Goal: Transaction & Acquisition: Purchase product/service

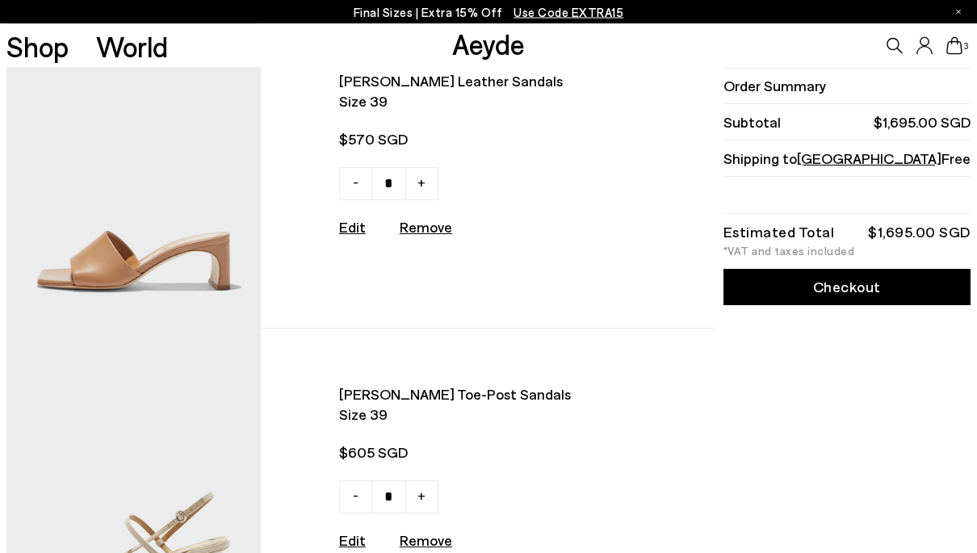
scroll to position [53, 0]
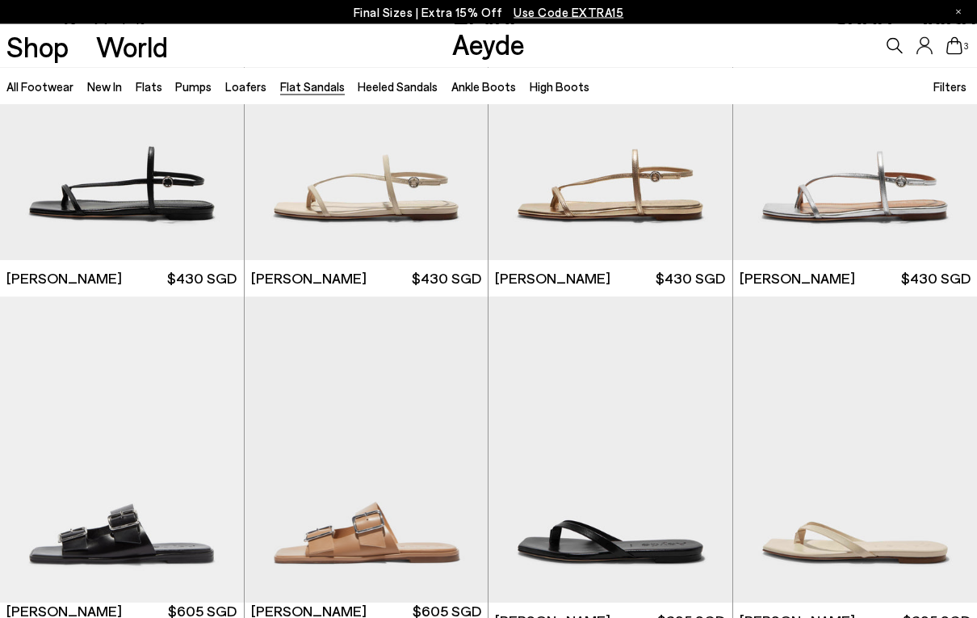
scroll to position [1521, 0]
click at [348, 499] on img "1 / 6" at bounding box center [366, 449] width 244 height 306
click at [349, 499] on img "1 / 6" at bounding box center [366, 449] width 244 height 306
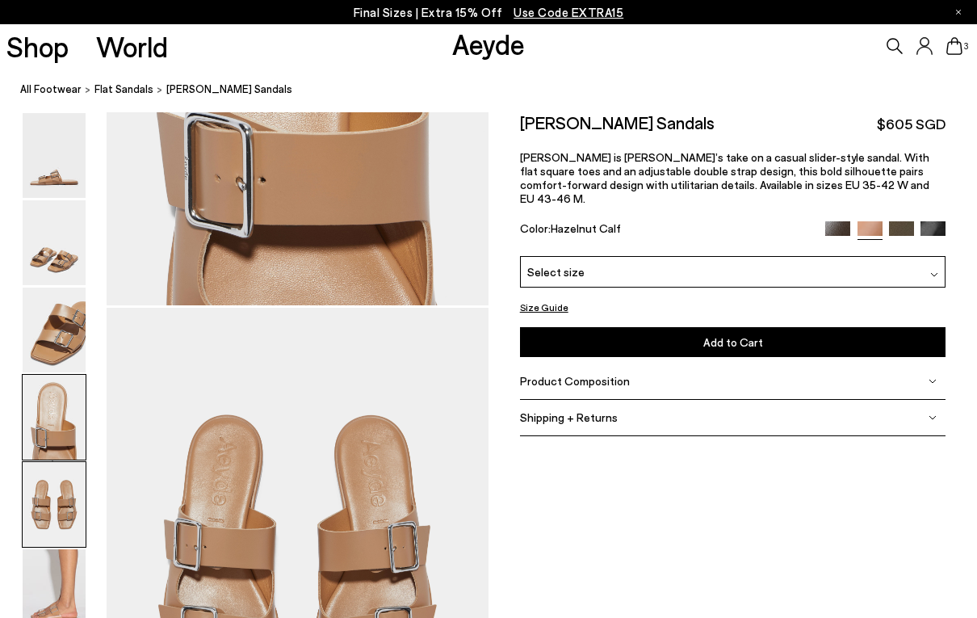
click at [42, 362] on img at bounding box center [54, 329] width 63 height 85
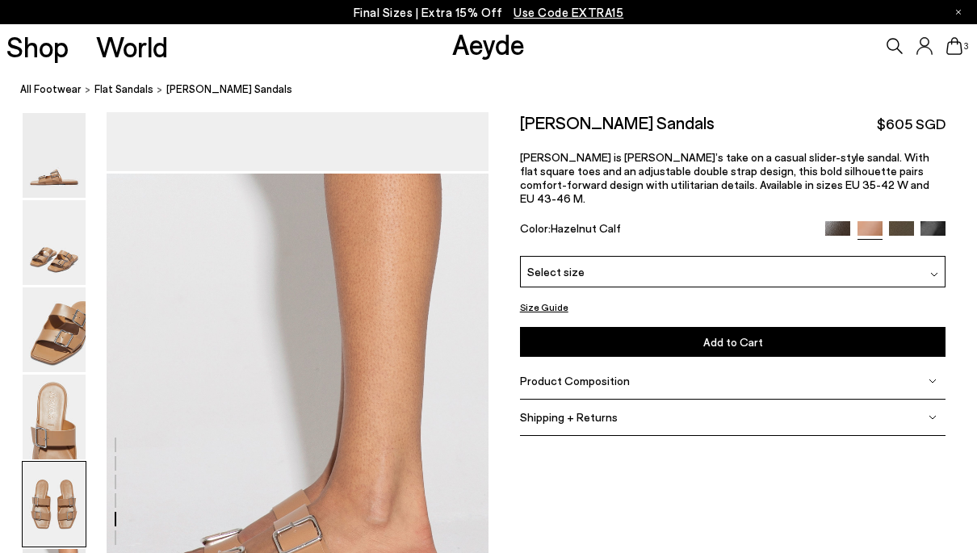
scroll to position [2485, 0]
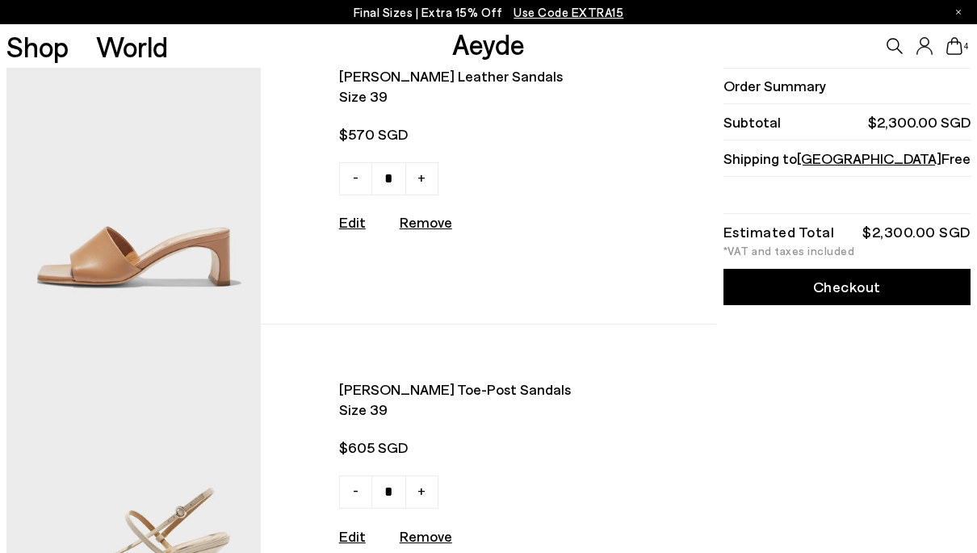
scroll to position [371, 0]
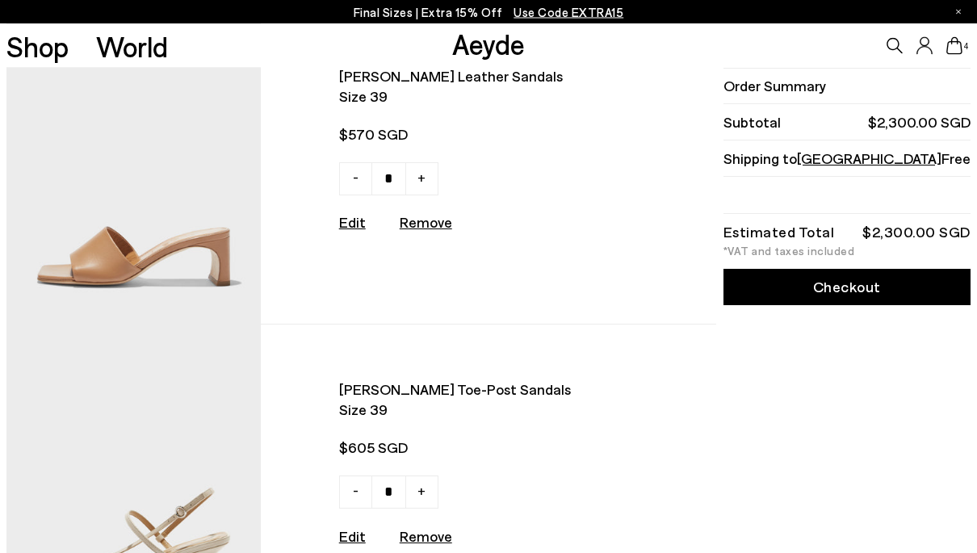
type input "*"
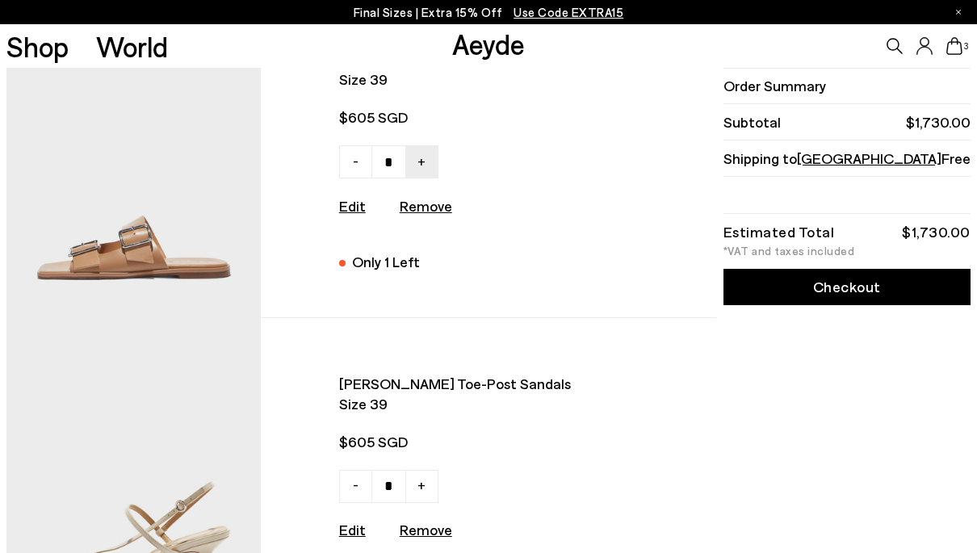
scroll to position [0, 0]
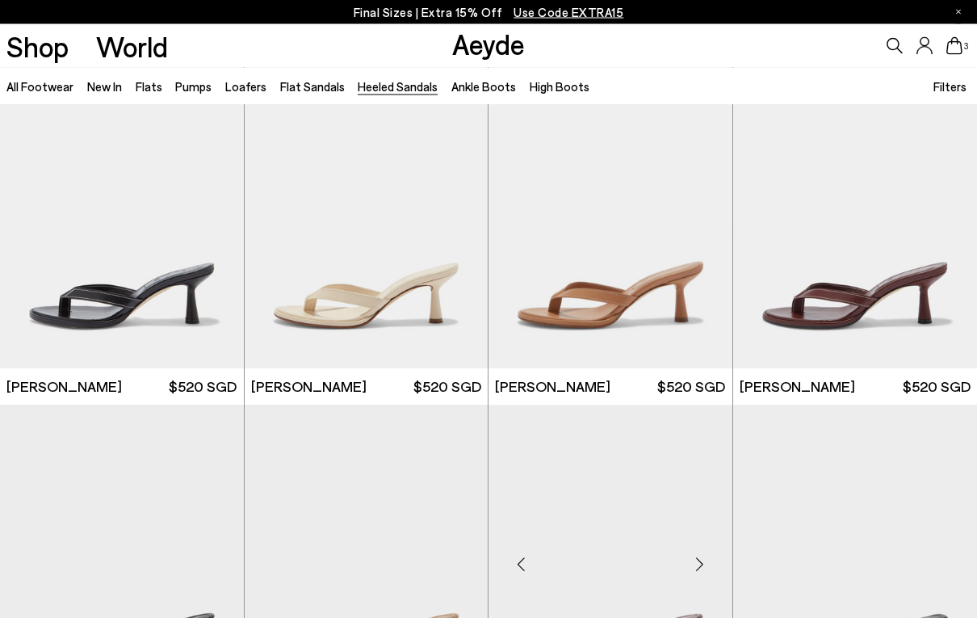
scroll to position [385, 0]
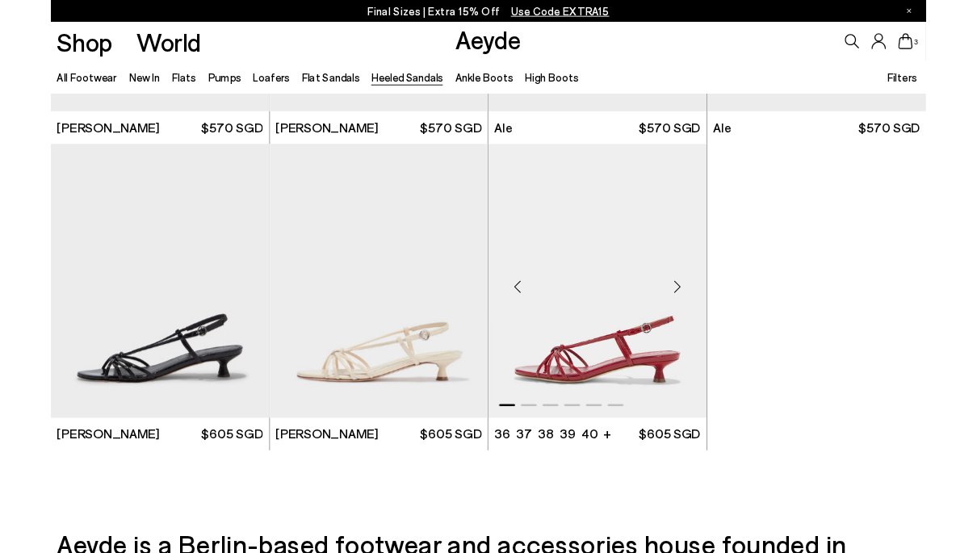
scroll to position [2908, 0]
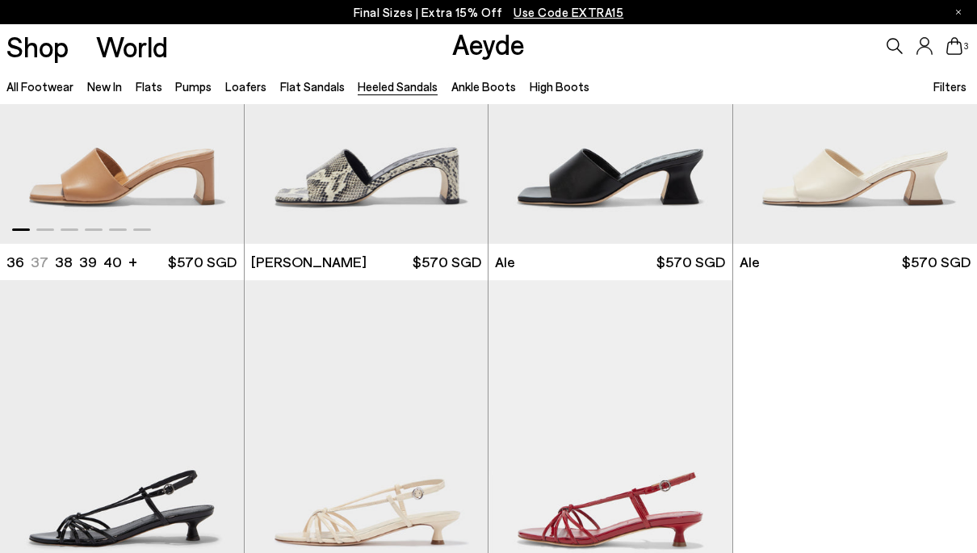
click at [125, 174] on img "1 / 6" at bounding box center [122, 91] width 244 height 306
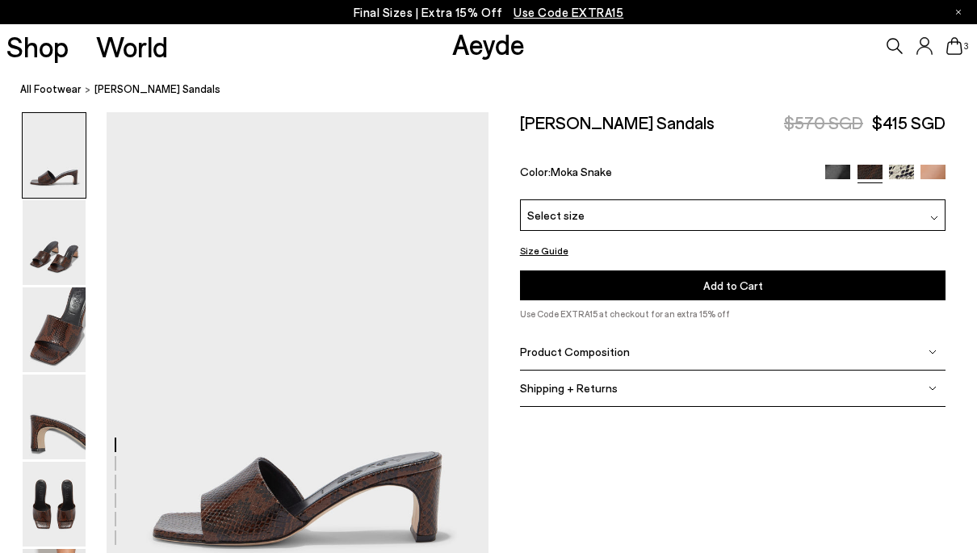
click at [929, 174] on img at bounding box center [933, 177] width 25 height 25
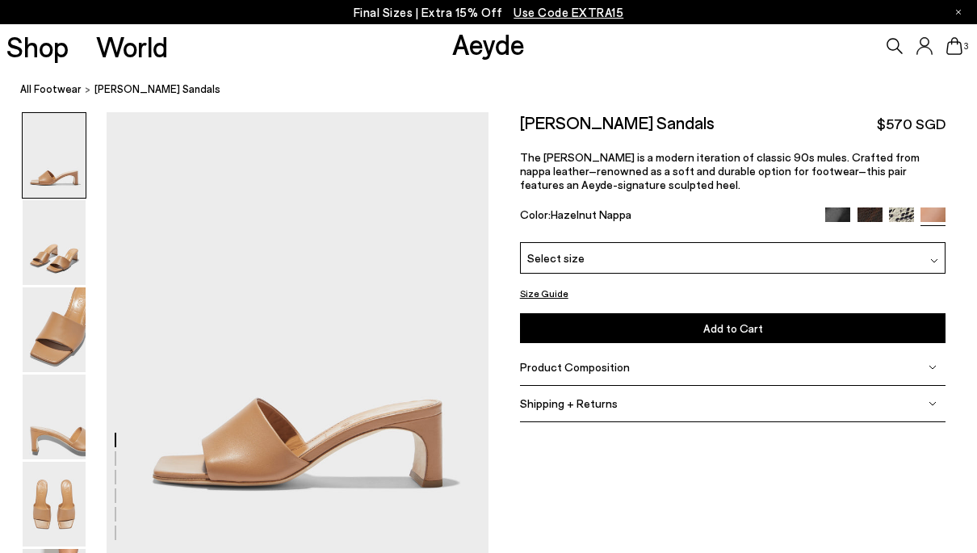
click at [746, 264] on div "Select size" at bounding box center [733, 257] width 426 height 31
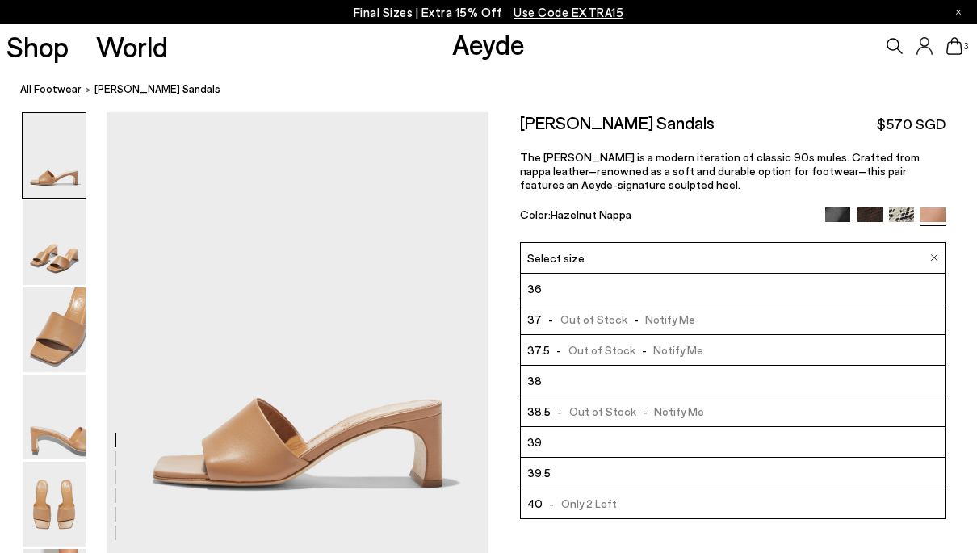
click at [591, 443] on li "39" at bounding box center [733, 442] width 425 height 31
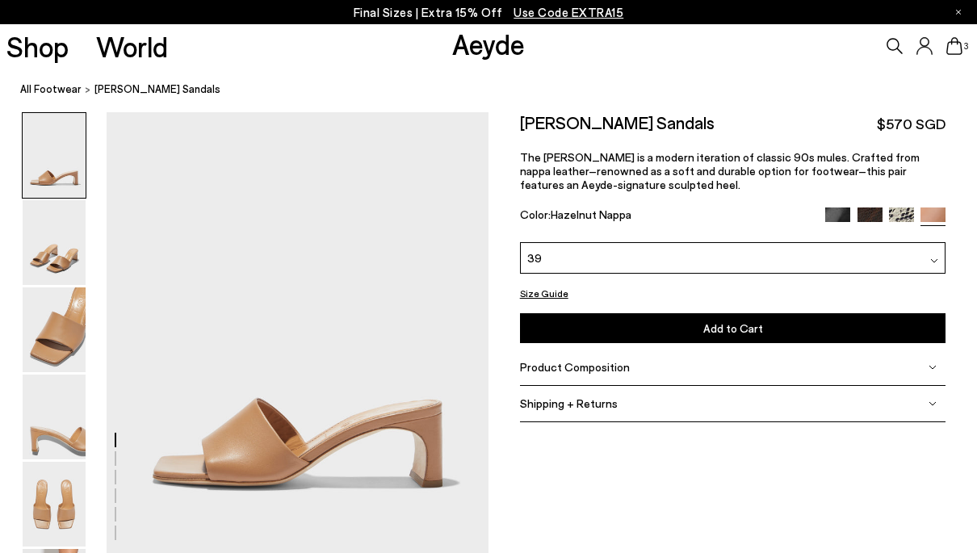
click at [749, 328] on span "Add to Cart" at bounding box center [733, 328] width 60 height 14
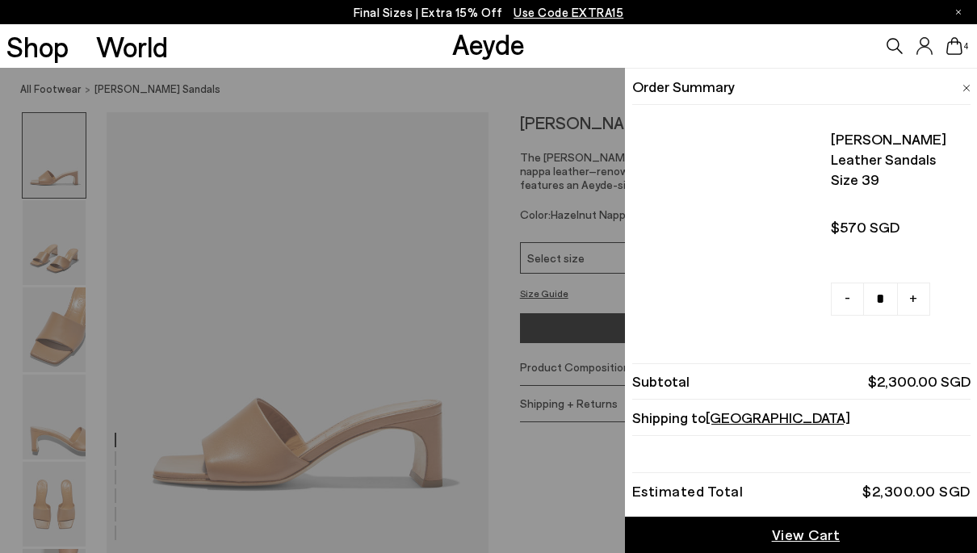
click at [954, 51] on icon at bounding box center [954, 46] width 16 height 18
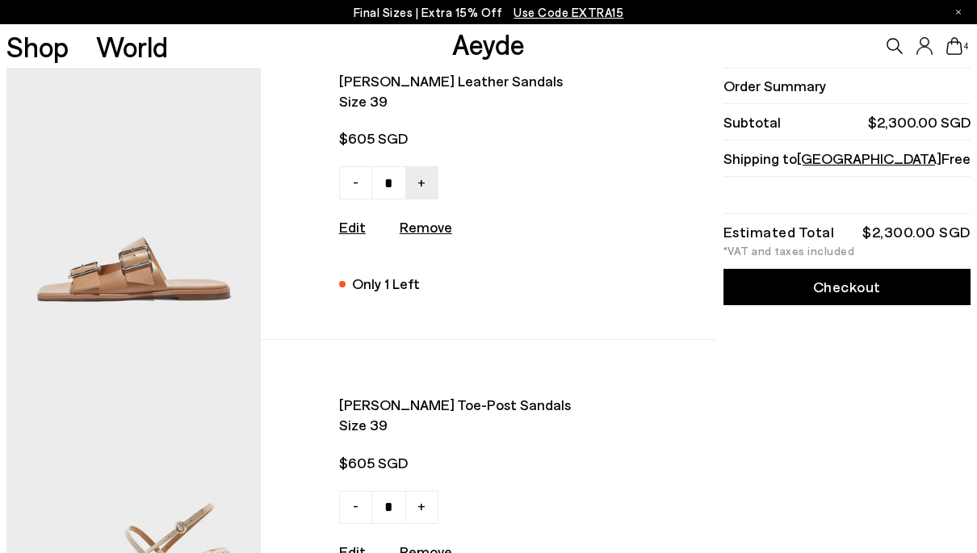
scroll to position [283, 0]
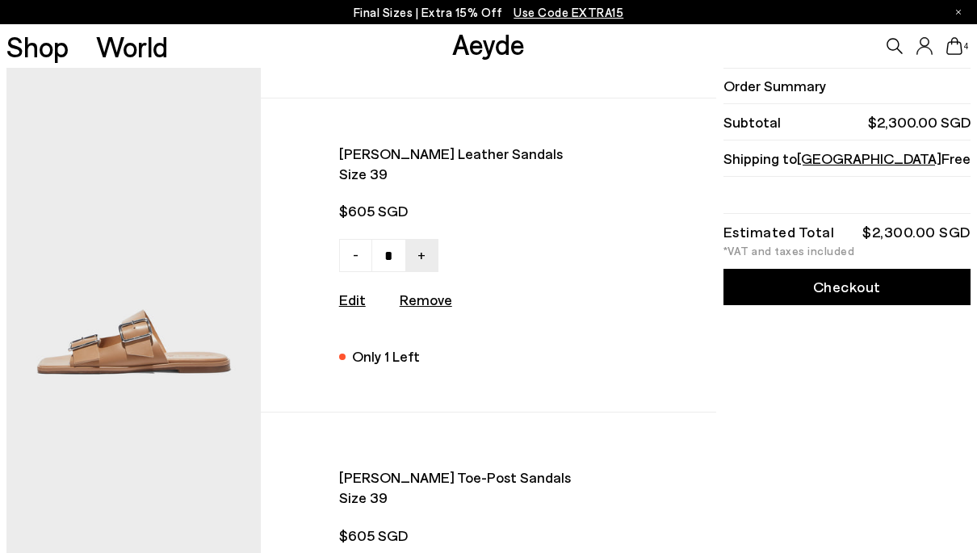
click at [430, 304] on u "Remove" at bounding box center [426, 300] width 52 height 18
type input "*"
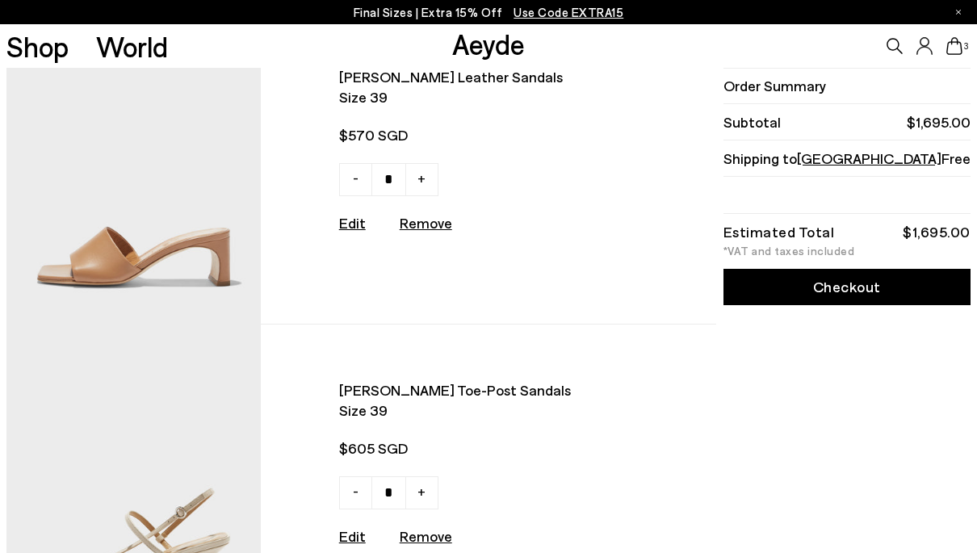
scroll to position [0, 0]
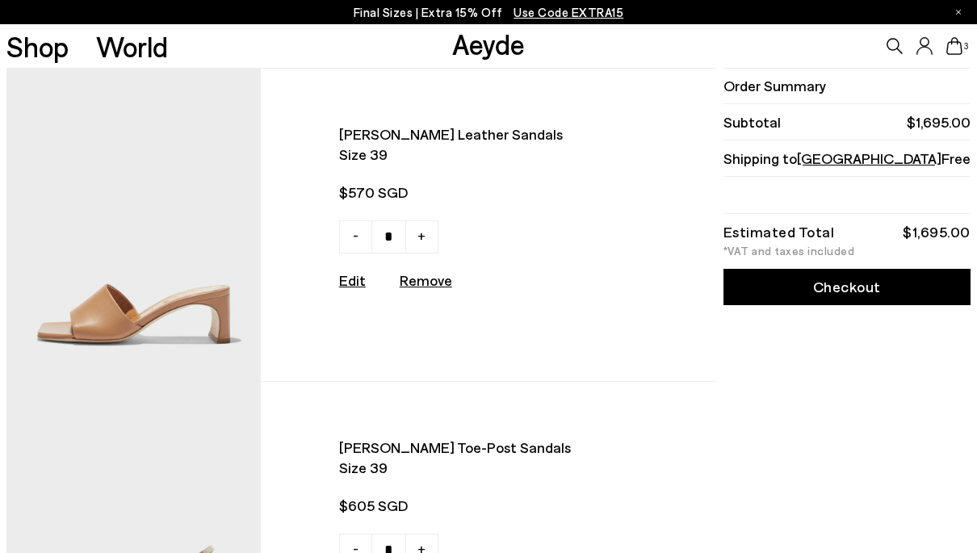
click at [44, 48] on link "Shop" at bounding box center [37, 46] width 62 height 28
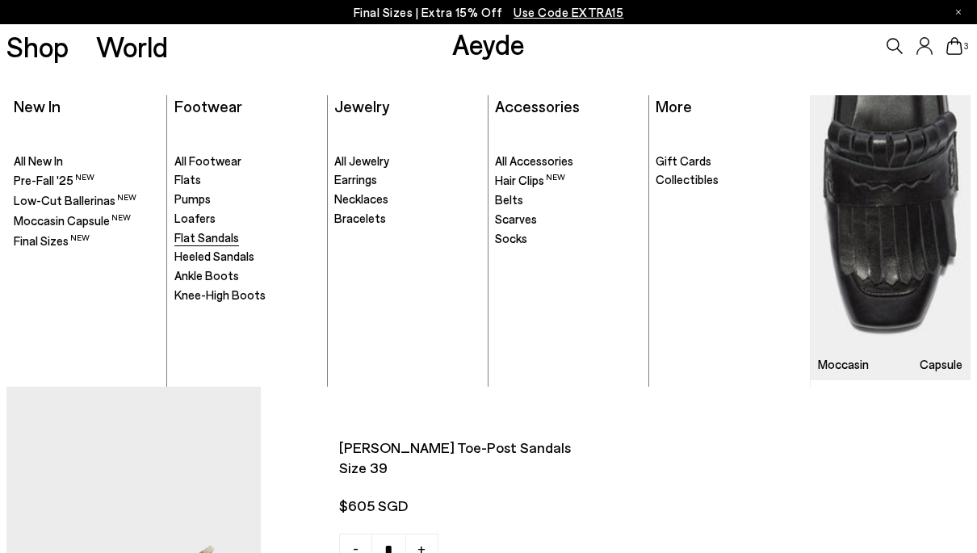
click at [203, 238] on span "Flat Sandals" at bounding box center [206, 237] width 65 height 15
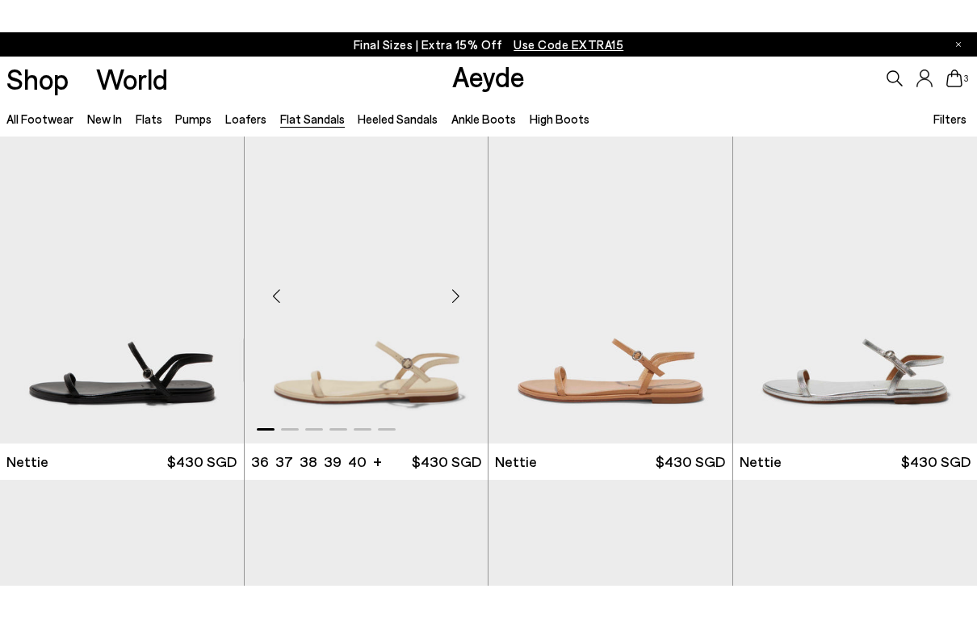
scroll to position [34, 0]
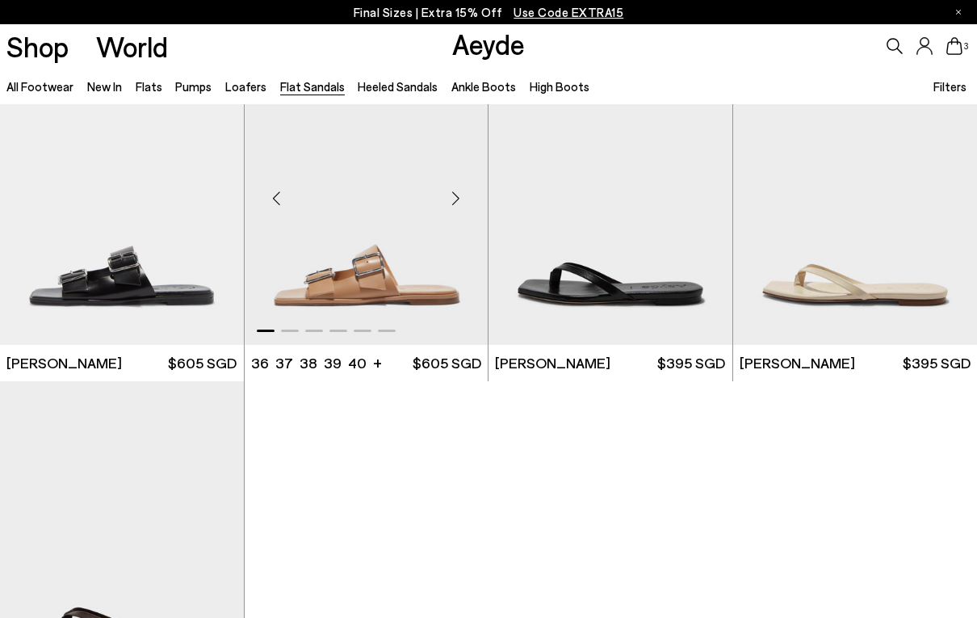
scroll to position [1782, 0]
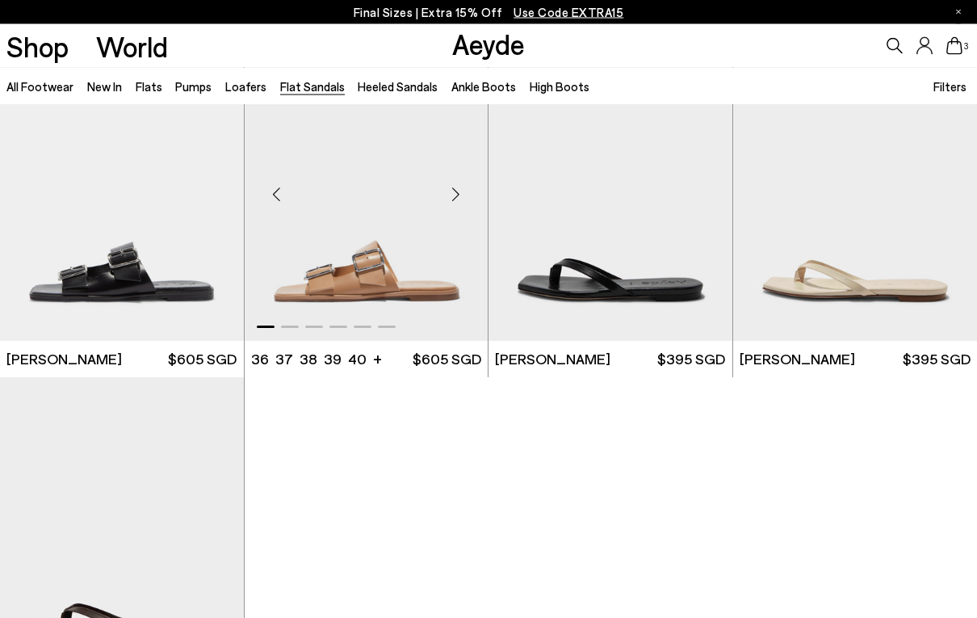
click at [406, 269] on img "1 / 6" at bounding box center [367, 189] width 244 height 306
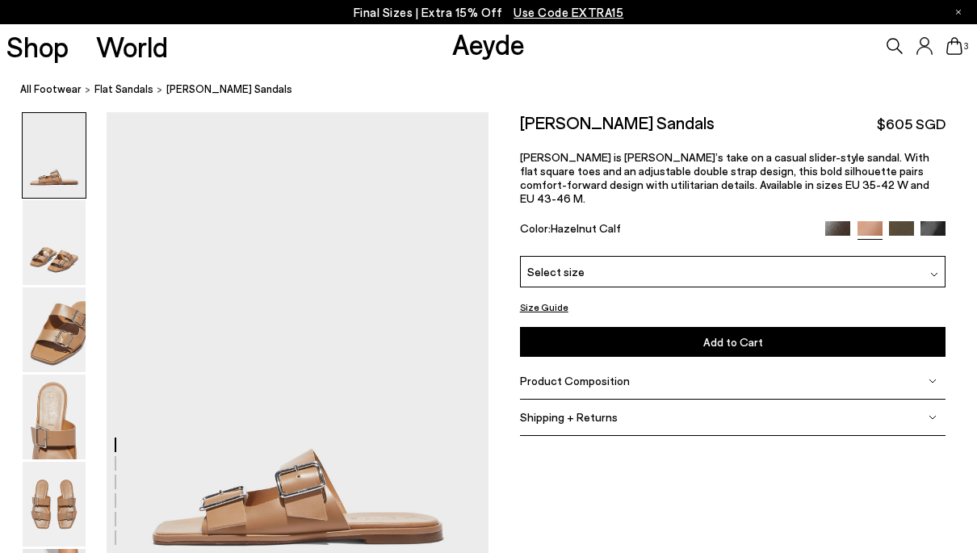
click at [724, 256] on div "Select size" at bounding box center [733, 271] width 426 height 31
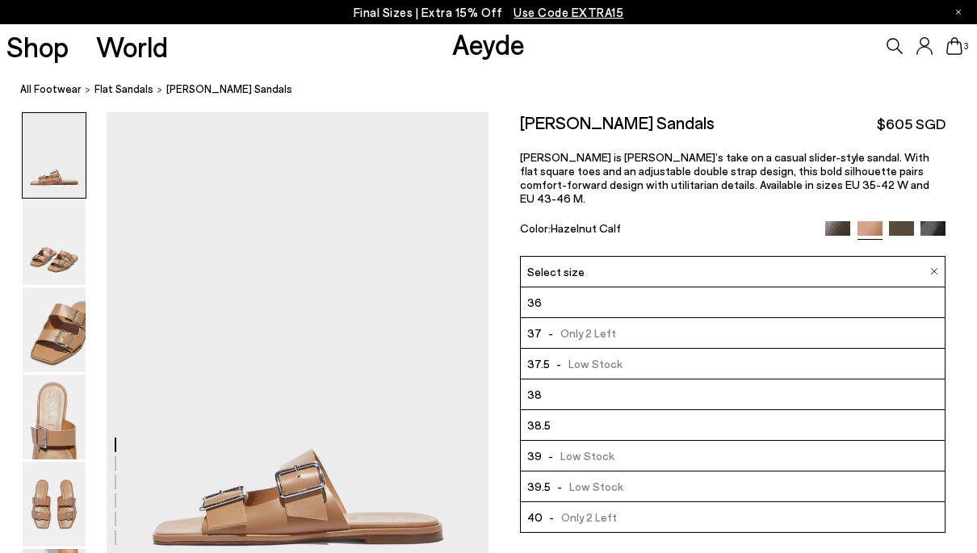
click at [610, 446] on li "39 - Low Stock" at bounding box center [733, 456] width 425 height 31
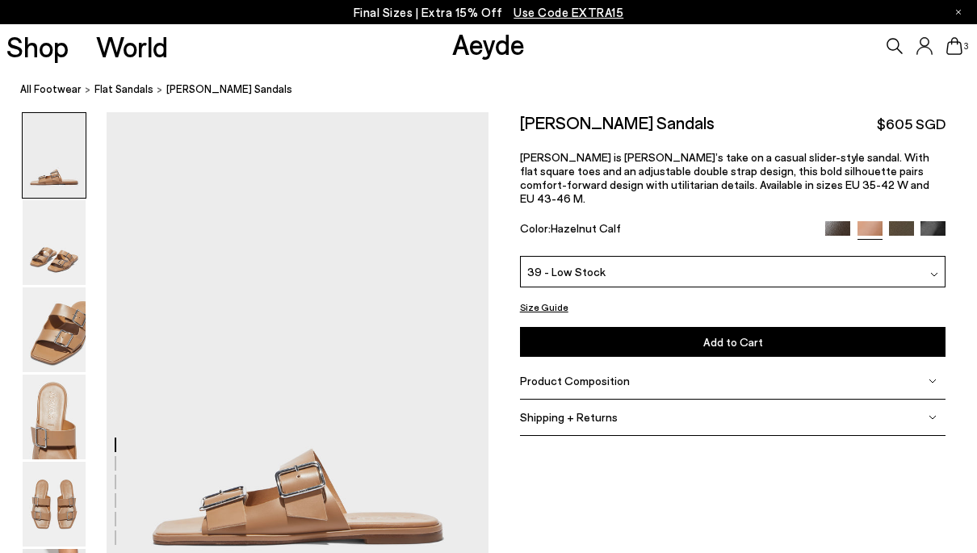
click at [694, 335] on button "Add to Cart Select a Size First" at bounding box center [733, 342] width 426 height 30
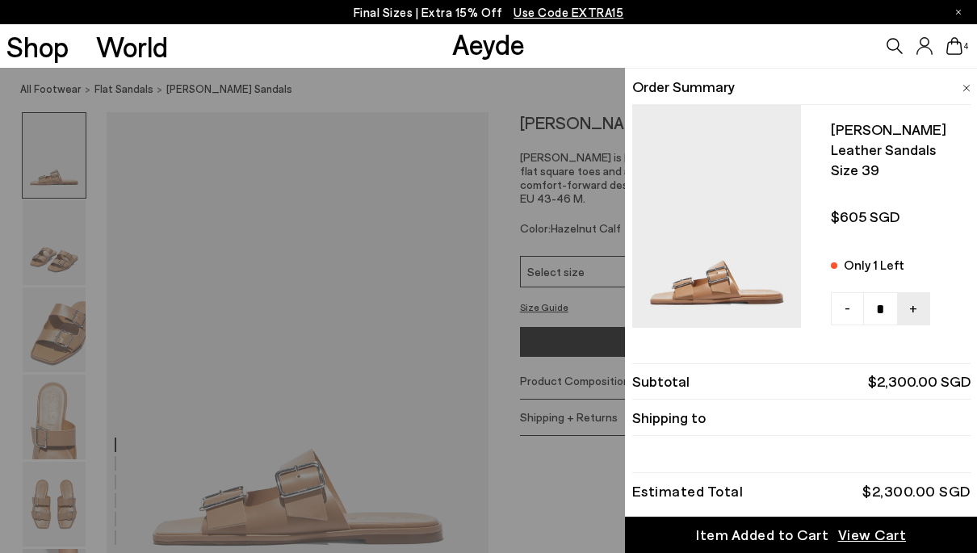
click at [871, 535] on span "View Cart" at bounding box center [872, 535] width 69 height 20
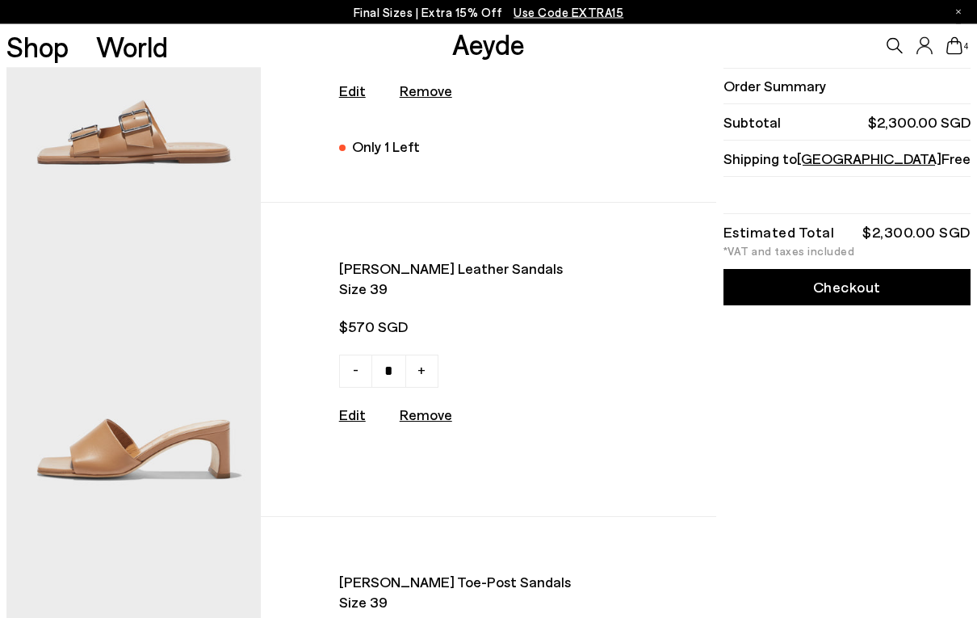
scroll to position [185, 0]
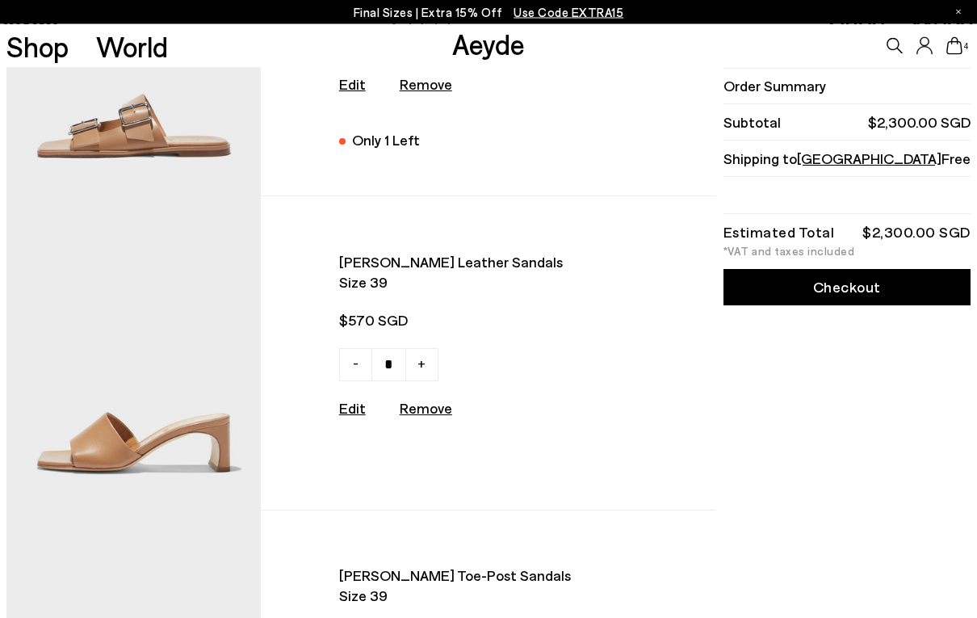
click at [430, 414] on u "Remove" at bounding box center [426, 409] width 52 height 18
type input "*"
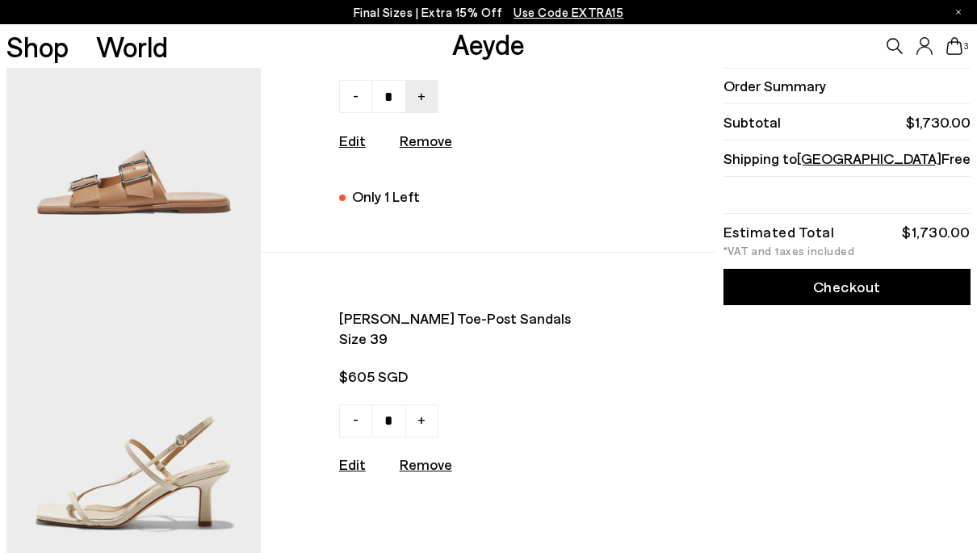
scroll to position [99, 0]
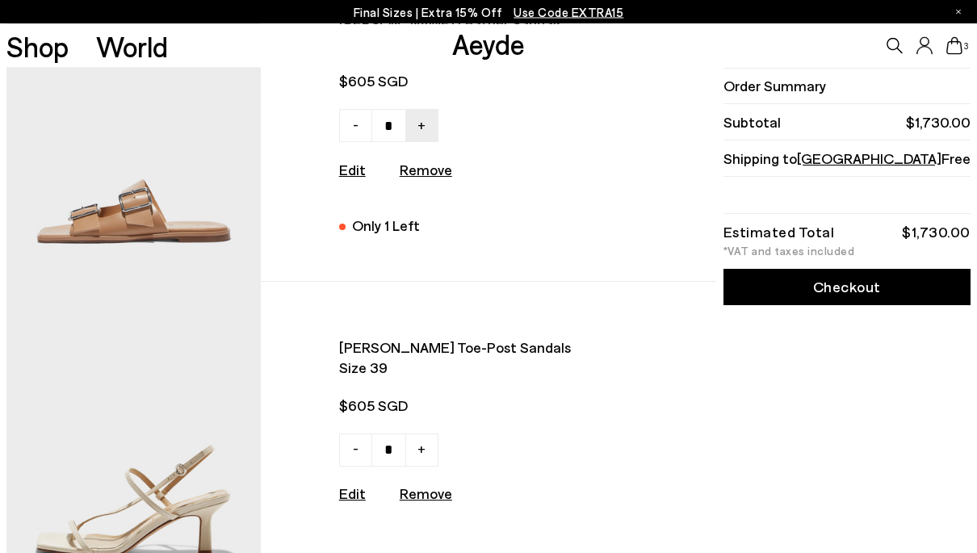
click at [782, 290] on link "Checkout" at bounding box center [847, 287] width 247 height 36
